Goal: Task Accomplishment & Management: Complete application form

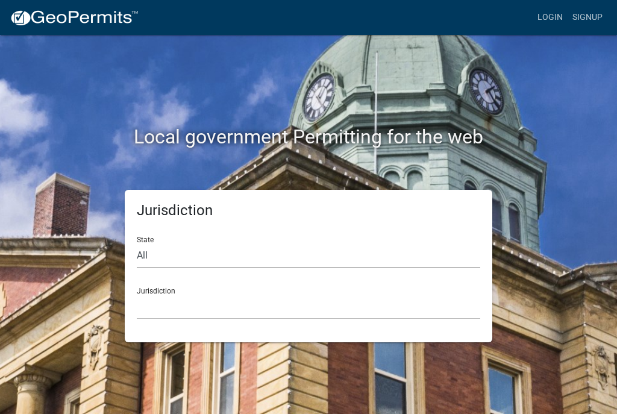
click at [193, 250] on select "All [US_STATE] [US_STATE] [US_STATE] [US_STATE] [US_STATE] [US_STATE] [US_STATE…" at bounding box center [308, 255] width 343 height 25
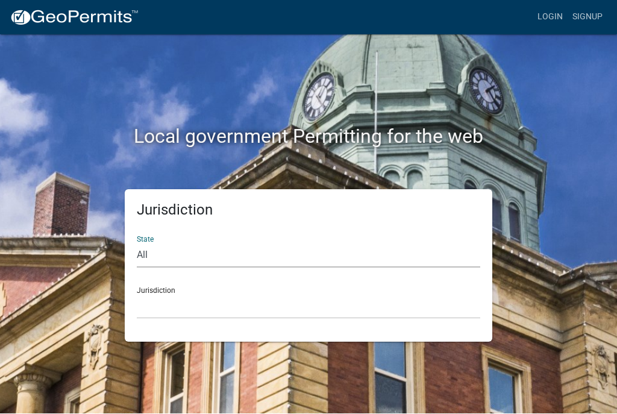
click at [190, 250] on select "All [US_STATE] [US_STATE] [US_STATE] [US_STATE] [US_STATE] [US_STATE] [US_STATE…" at bounding box center [308, 255] width 343 height 25
select select "[US_STATE]"
click at [251, 296] on select "[GEOGRAPHIC_DATA], [US_STATE] [GEOGRAPHIC_DATA], [US_STATE] [GEOGRAPHIC_DATA], …" at bounding box center [308, 307] width 343 height 25
click at [157, 249] on select "All [US_STATE] [US_STATE] [US_STATE] [US_STATE] [US_STATE] [US_STATE] [US_STATE…" at bounding box center [308, 255] width 343 height 25
select select "[US_STATE]"
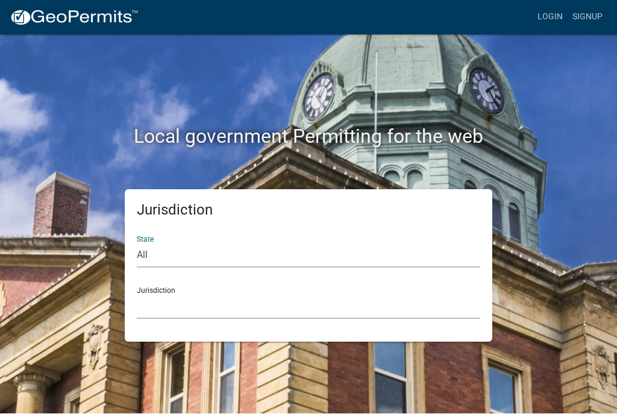
click at [249, 305] on select "[GEOGRAPHIC_DATA], [US_STATE] [GEOGRAPHIC_DATA], [US_STATE] [GEOGRAPHIC_DATA], …" at bounding box center [308, 307] width 343 height 25
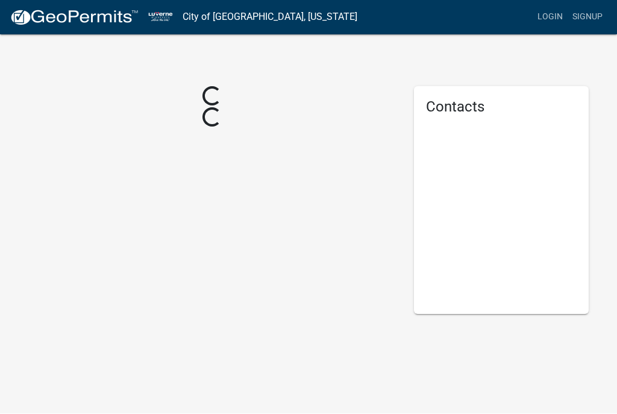
scroll to position [1, 0]
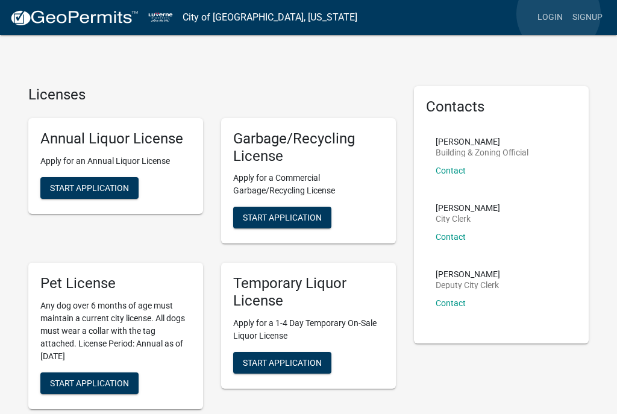
click at [559, 14] on link "Login" at bounding box center [549, 17] width 35 height 23
